Goal: Task Accomplishment & Management: Manage account settings

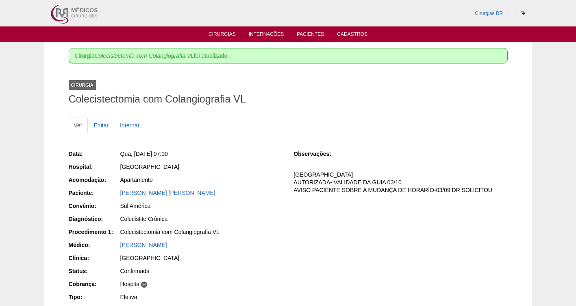
click at [220, 34] on link "Cirurgias" at bounding box center [222, 35] width 27 height 8
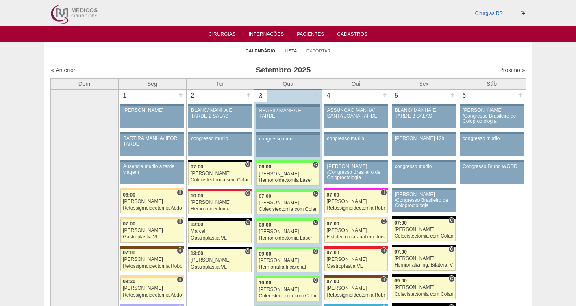
click at [295, 51] on link "Lista" at bounding box center [291, 51] width 12 height 6
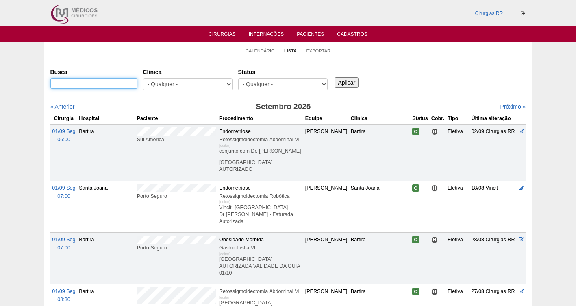
click at [79, 84] on input "Busca" at bounding box center [93, 83] width 87 height 11
paste input "Marcelo Mourao Alves"
type input "Marcelo Mourao Alves"
click at [348, 83] on input "Aplicar" at bounding box center [347, 82] width 24 height 11
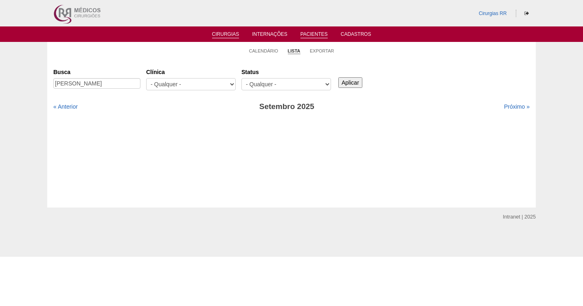
click at [313, 35] on link "Pacientes" at bounding box center [313, 34] width 27 height 7
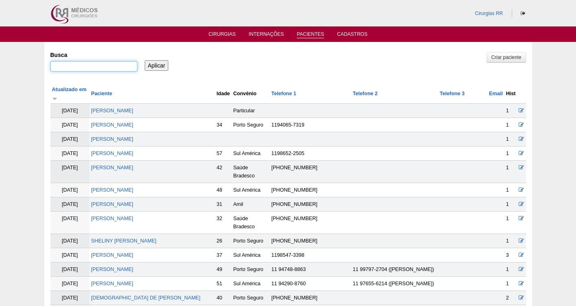
click at [92, 66] on input "Busca" at bounding box center [93, 66] width 87 height 11
paste input "Marcelo Mourao Alves"
type input "Marcelo Mourao Alves"
click at [158, 64] on input "Aplicar" at bounding box center [157, 65] width 24 height 11
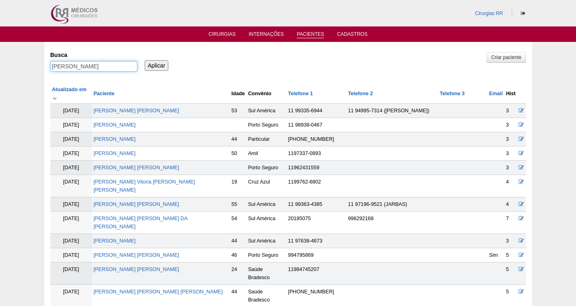
click at [120, 68] on input "Marcelo Mourao Alves" at bounding box center [93, 66] width 87 height 11
type input "Marcelo Mourao"
click at [229, 34] on link "Cirurgias" at bounding box center [222, 34] width 27 height 7
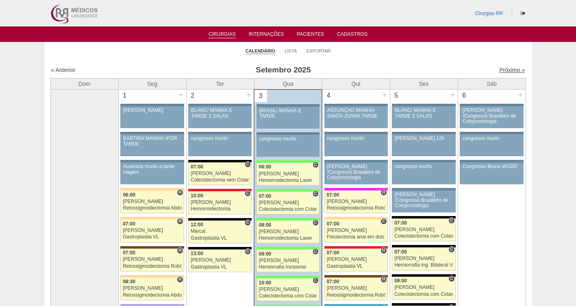
click at [507, 72] on link "Próximo »" at bounding box center [513, 70] width 26 height 7
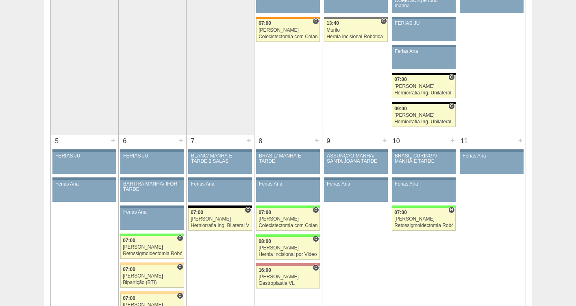
scroll to position [151, 0]
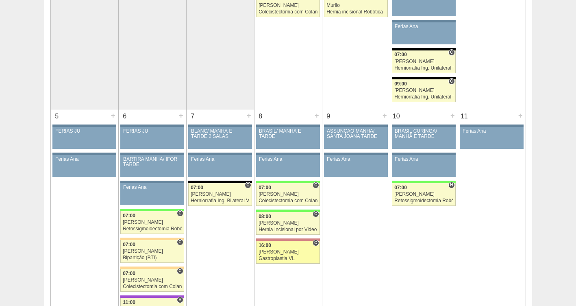
click at [288, 249] on link "88302 Cirurgias RR C 16:00 Paulo Regina Gastroplastia VL Hospital Santa Helena …" at bounding box center [287, 252] width 63 height 23
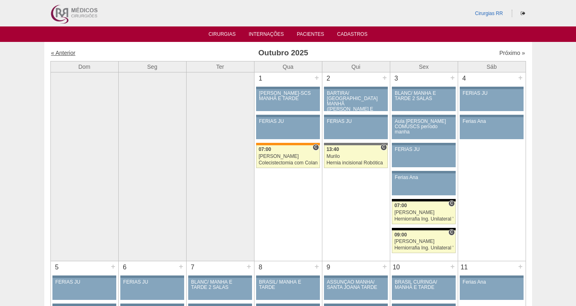
click at [65, 55] on link "« Anterior" at bounding box center [63, 53] width 24 height 7
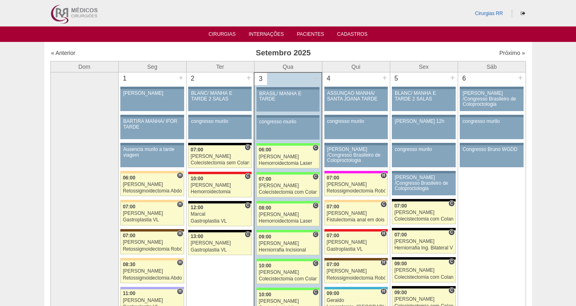
scroll to position [81, 0]
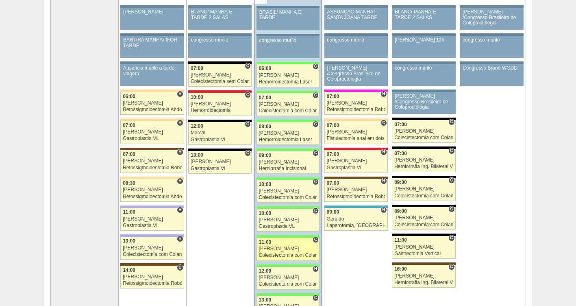
click at [291, 247] on div "[PERSON_NAME]" at bounding box center [288, 248] width 59 height 5
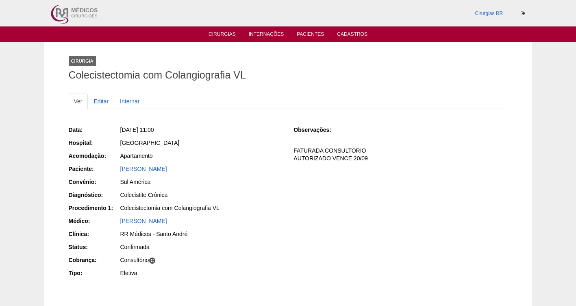
drag, startPoint x: 195, startPoint y: 170, endPoint x: 108, endPoint y: 168, distance: 86.7
click at [108, 168] on div "Paciente: Claudio Pereira Santos" at bounding box center [176, 170] width 214 height 10
copy div "Paciente: Claudio Pereira Santos"
click at [218, 170] on div "Claudio Pereira Santos" at bounding box center [201, 169] width 162 height 8
click at [106, 101] on link "Editar" at bounding box center [102, 101] width 26 height 15
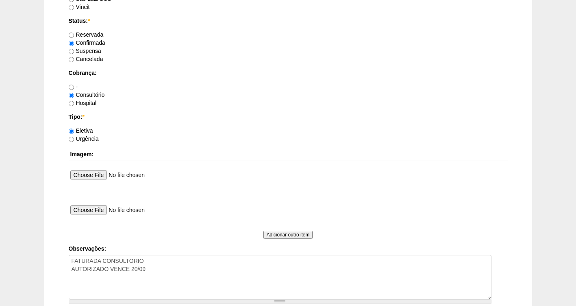
scroll to position [742, 0]
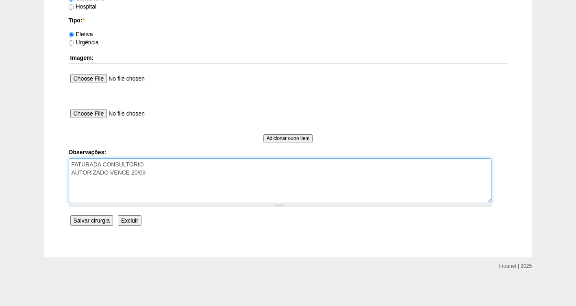
click at [181, 172] on textarea "FATURADA CONSULTORIO AUTORIZADO VENCE 20/09" at bounding box center [280, 180] width 423 height 45
paste textarea "BRC15783638"
type textarea "FATURADA CONSULTORIO AUTORIZADO VENCE 20/09 BRC15783638"
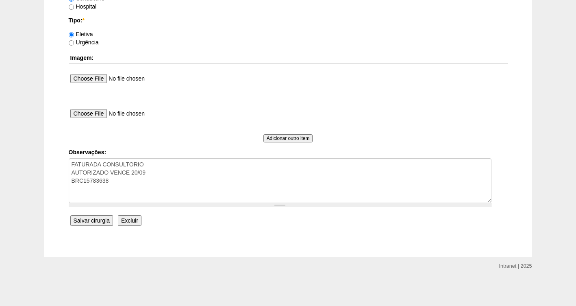
click at [87, 222] on input "Salvar cirurgia" at bounding box center [91, 220] width 43 height 11
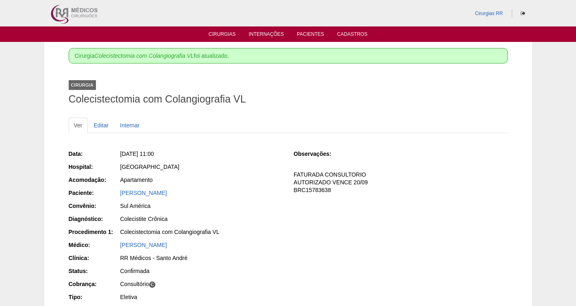
drag, startPoint x: 207, startPoint y: 192, endPoint x: 113, endPoint y: 190, distance: 94.4
click at [113, 190] on div "Paciente: Claudio Pereira Santos" at bounding box center [176, 194] width 214 height 10
copy div "Paciente: Claudio Pereira Santos"
drag, startPoint x: 334, startPoint y: 189, endPoint x: 289, endPoint y: 192, distance: 44.5
click at [289, 192] on div "Data: Qua, 03/09/2025 - 11:00 Hospital: Brasil Acomodação: Apartamento Paciente…" at bounding box center [288, 226] width 439 height 159
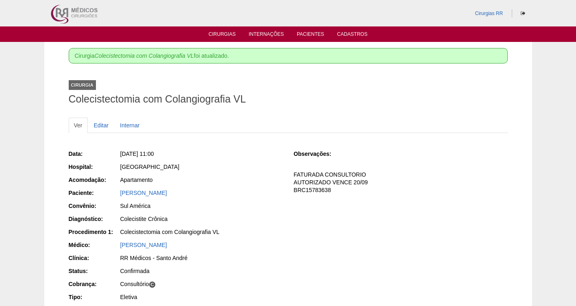
copy p "BRC15783638"
drag, startPoint x: 191, startPoint y: 194, endPoint x: 120, endPoint y: 191, distance: 71.3
click at [120, 191] on div "Claudio Pereira Santos" at bounding box center [201, 193] width 162 height 8
copy link "Claudio Pereira Santos"
drag, startPoint x: 325, startPoint y: 188, endPoint x: 291, endPoint y: 190, distance: 34.3
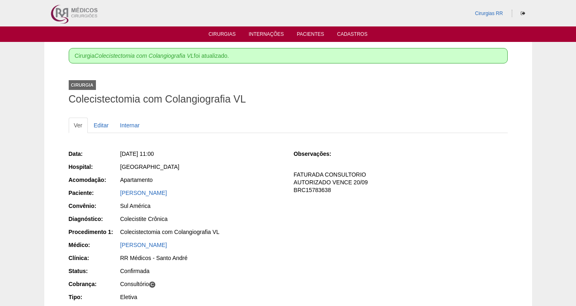
click at [291, 190] on div "Data: Qua, 03/09/2025 - 11:00 Hospital: Brasil Acomodação: Apartamento Paciente…" at bounding box center [288, 226] width 439 height 159
copy p "BRC15783638"
